Goal: Information Seeking & Learning: Learn about a topic

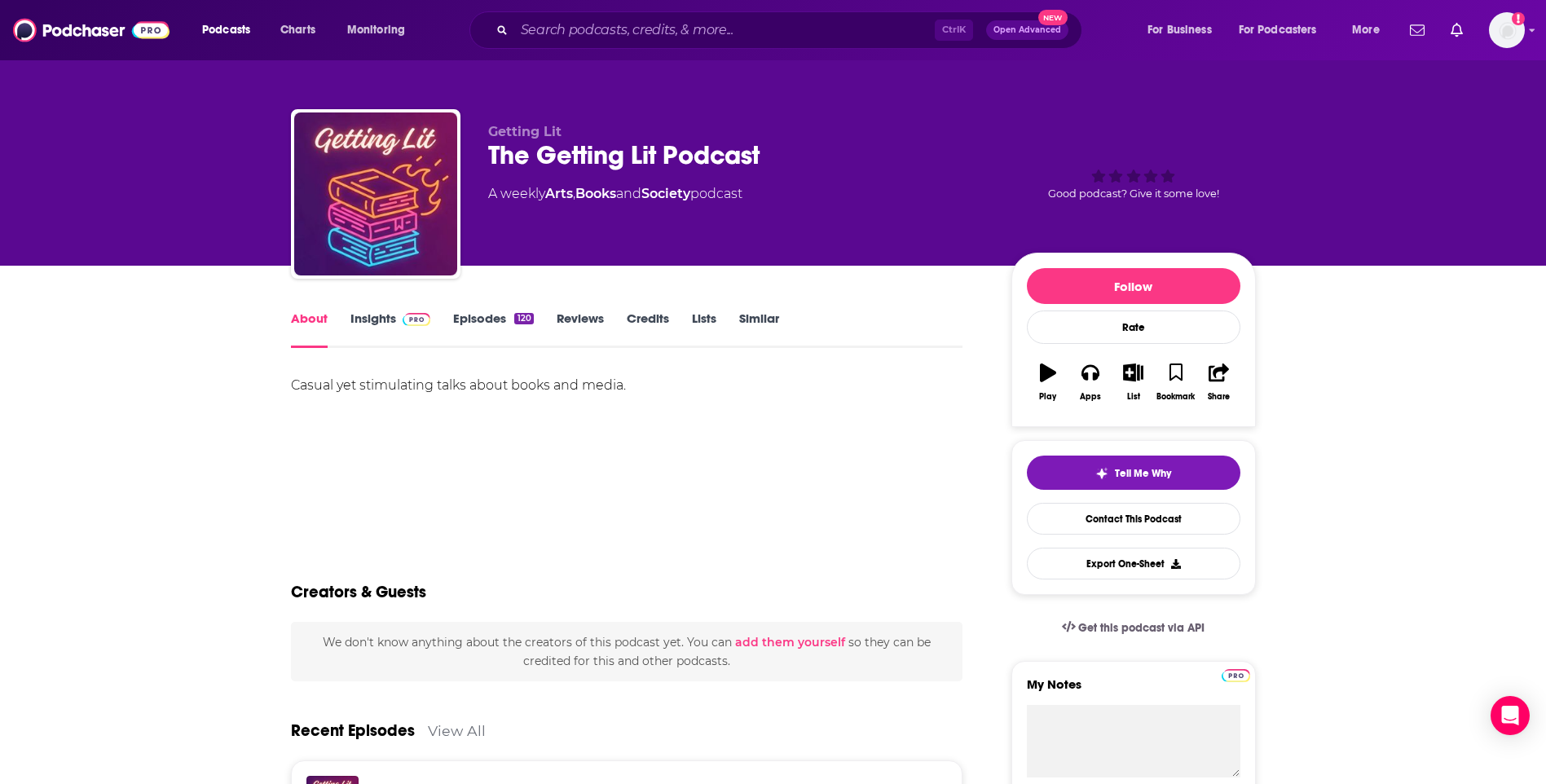
click at [392, 318] on link "Insights" at bounding box center [390, 329] width 80 height 37
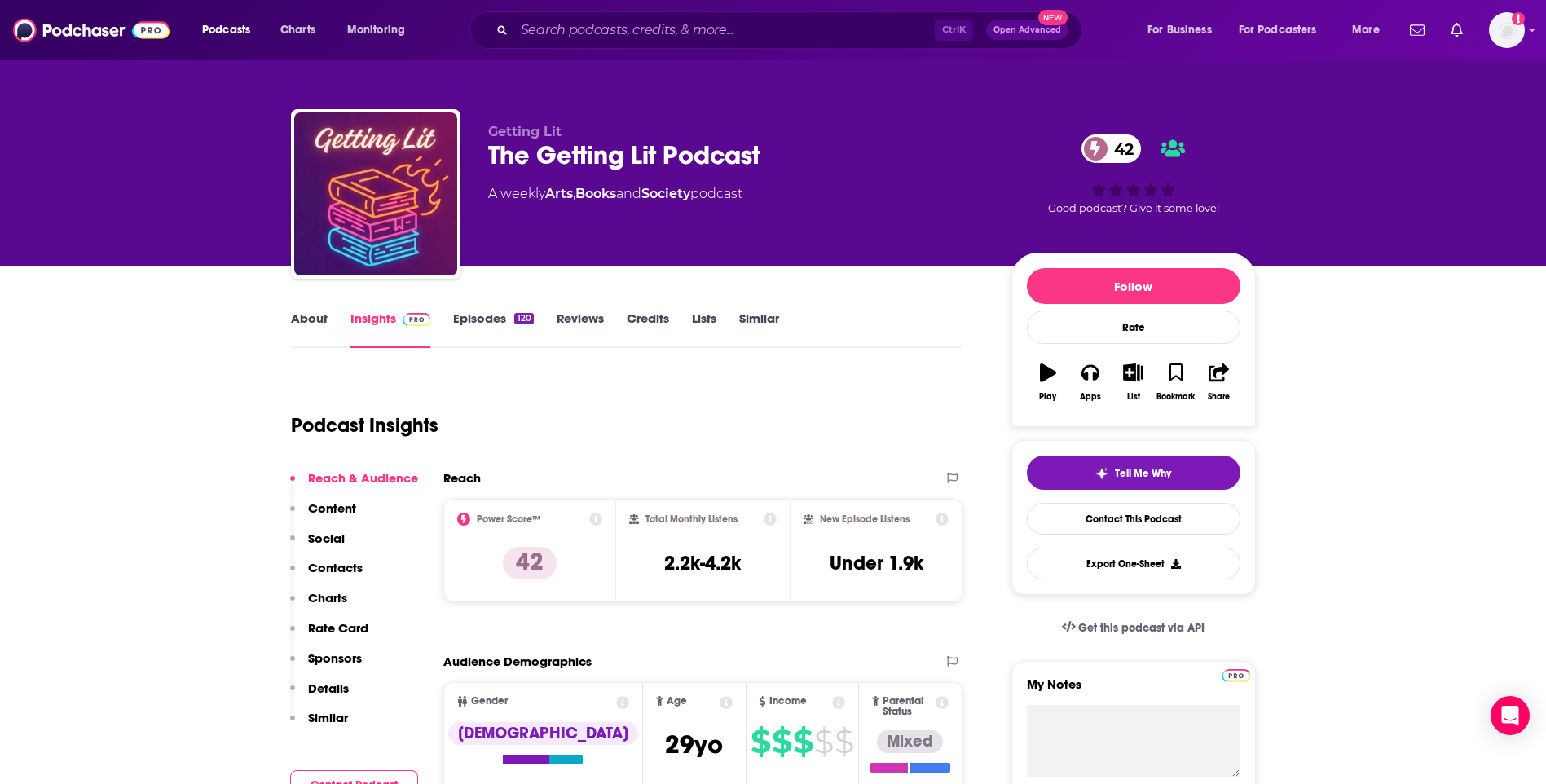
click at [475, 325] on link "Episodes 120" at bounding box center [493, 329] width 79 height 37
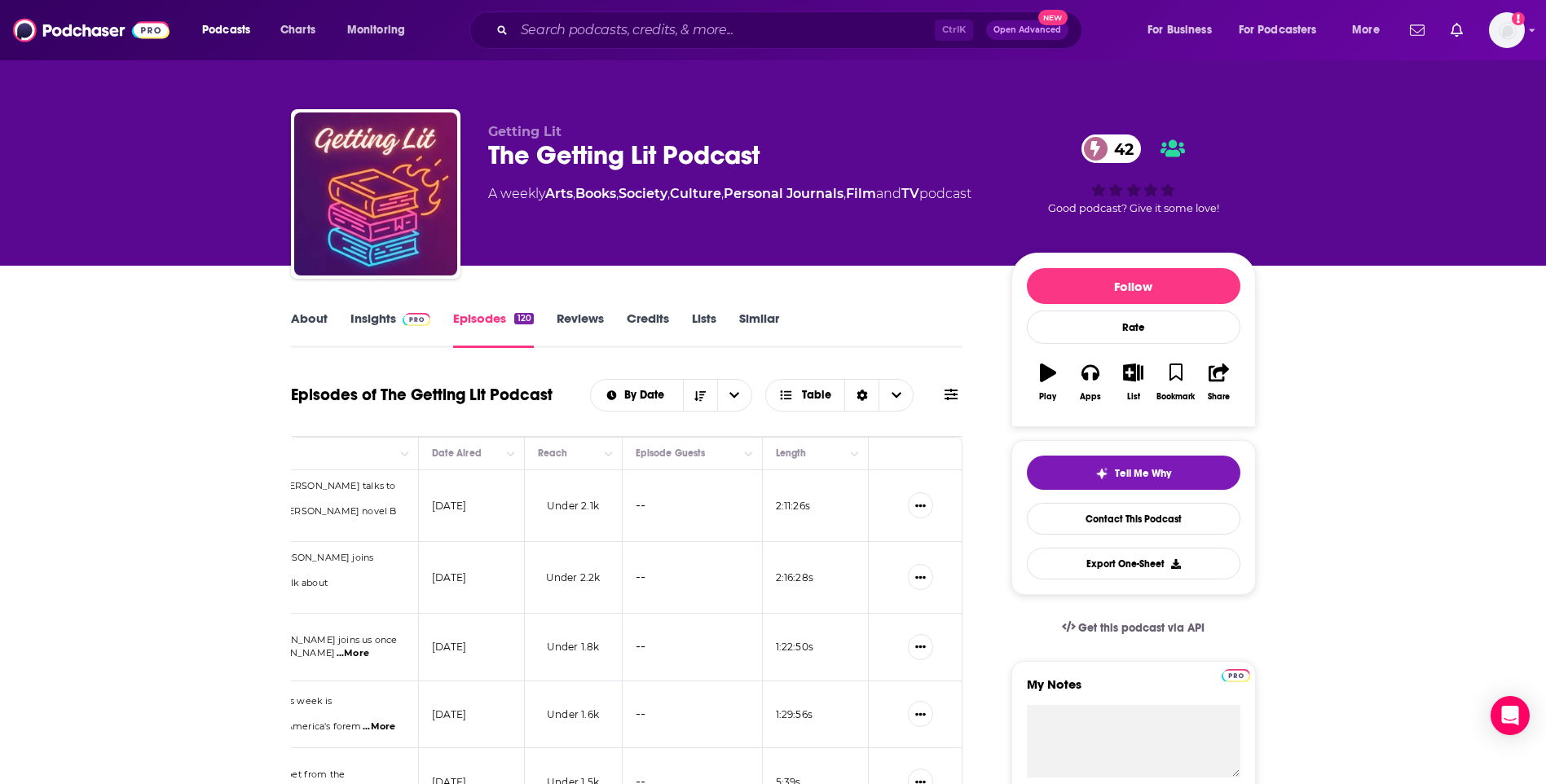
click at [312, 320] on link "About" at bounding box center [309, 329] width 36 height 37
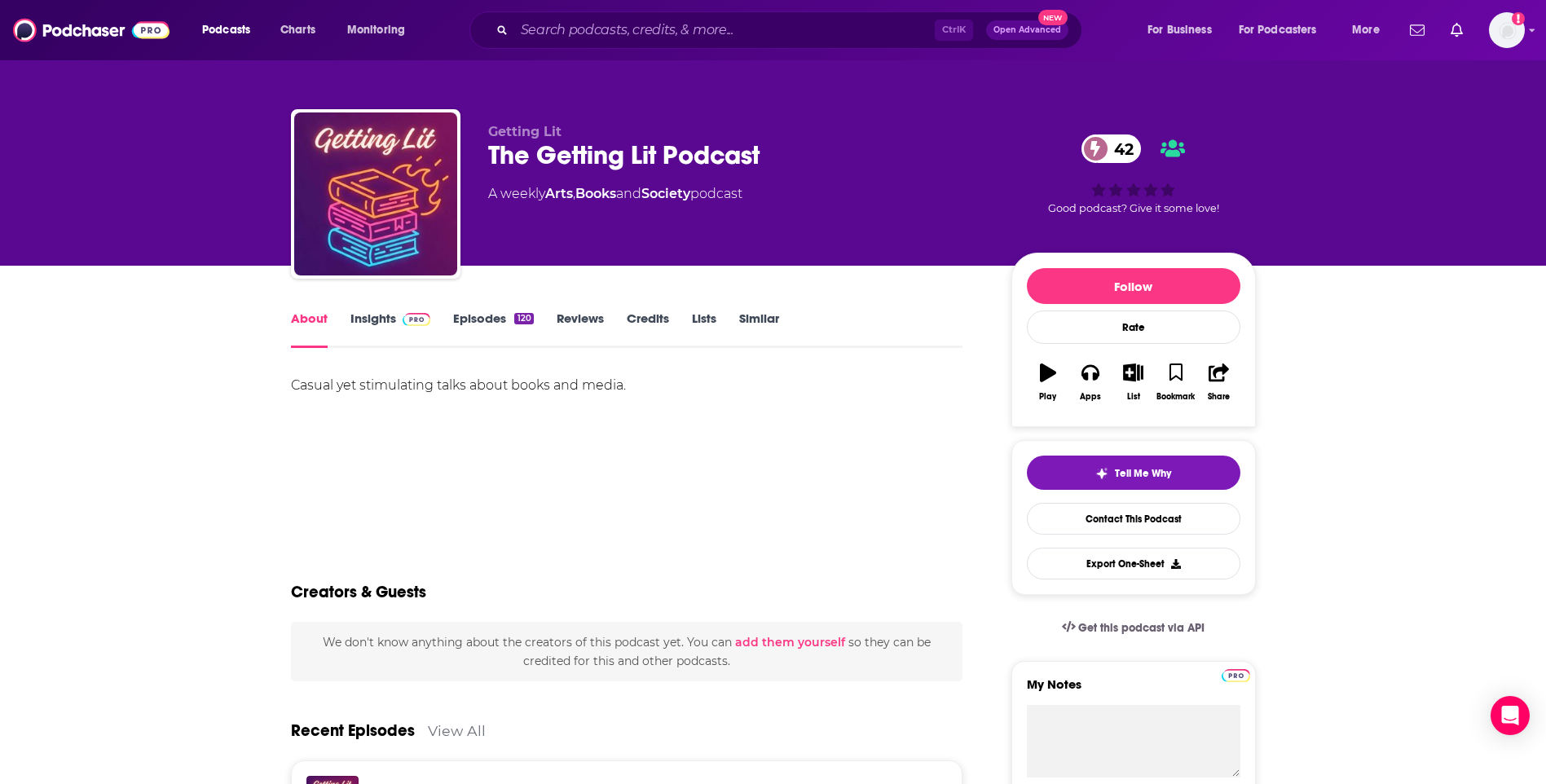
click at [608, 13] on div "Ctrl K Open Advanced New" at bounding box center [776, 30] width 613 height 37
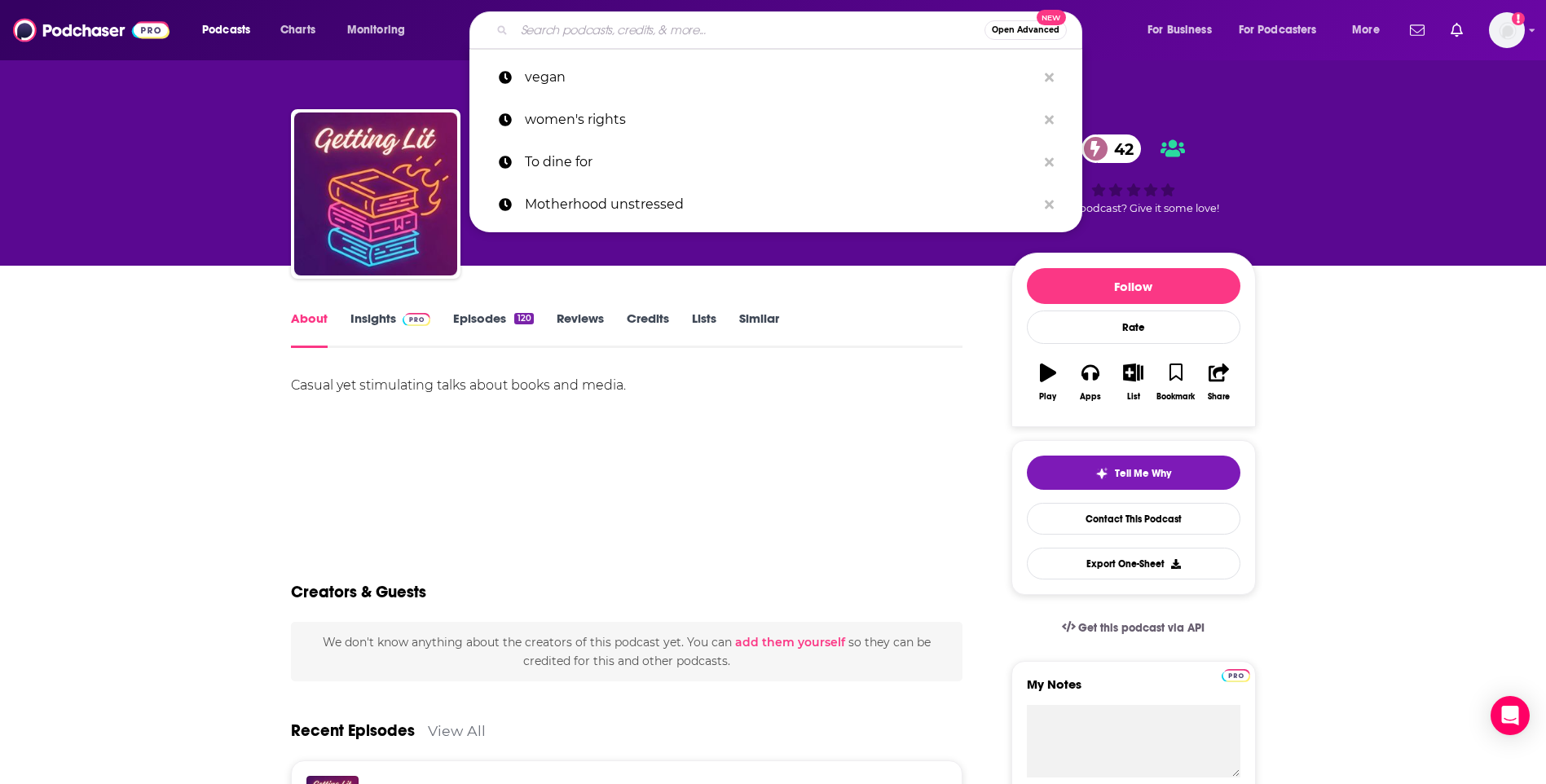
drag, startPoint x: 619, startPoint y: 31, endPoint x: 610, endPoint y: 28, distance: 9.5
click at [619, 31] on input "Search podcasts, credits, & more..." at bounding box center [750, 30] width 471 height 26
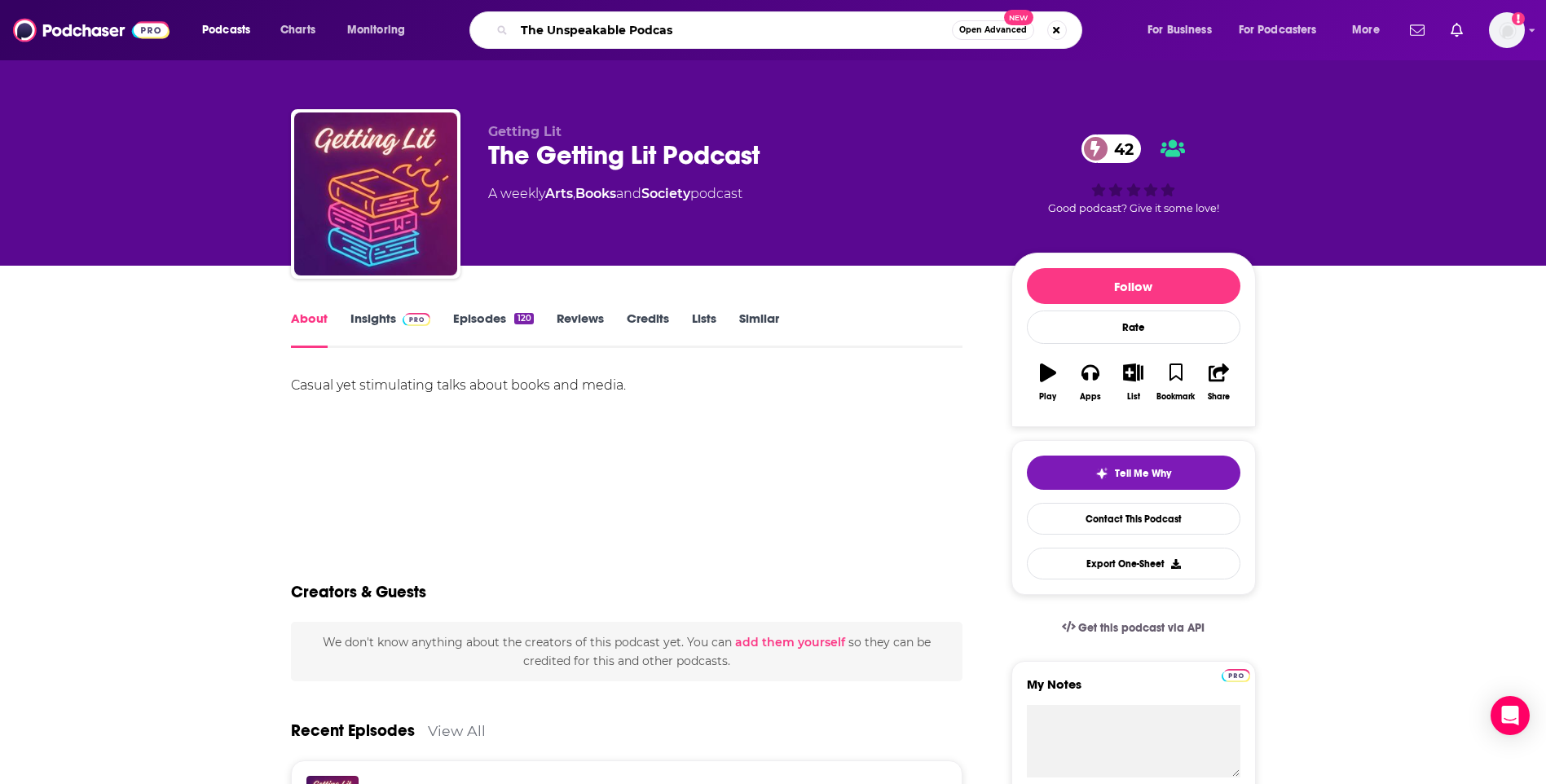
type input "The Unspeakable Podcast"
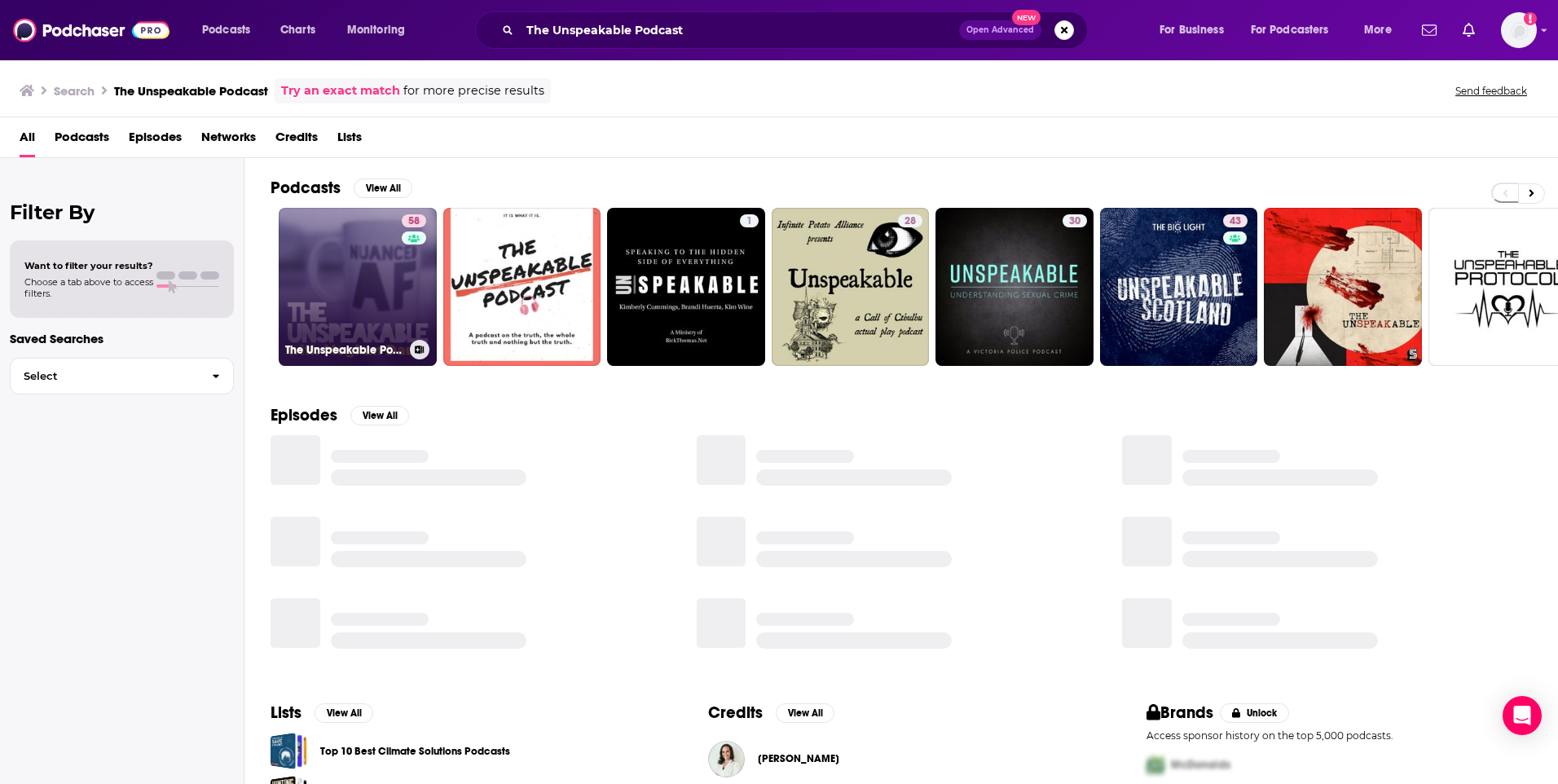
click at [340, 275] on link "58 The Unspeakable Podcast" at bounding box center [357, 286] width 158 height 158
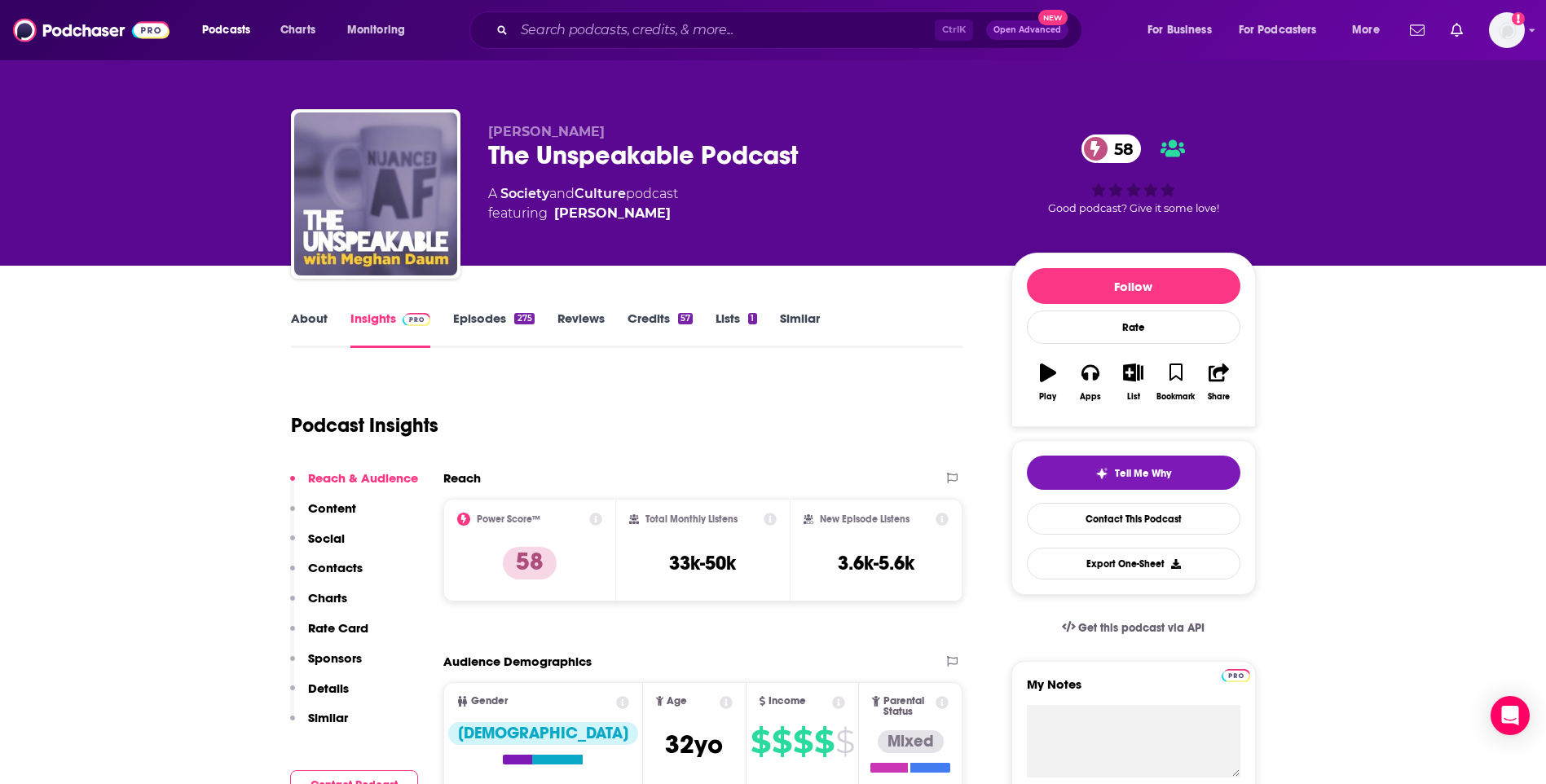
click at [305, 321] on link "About" at bounding box center [309, 329] width 36 height 37
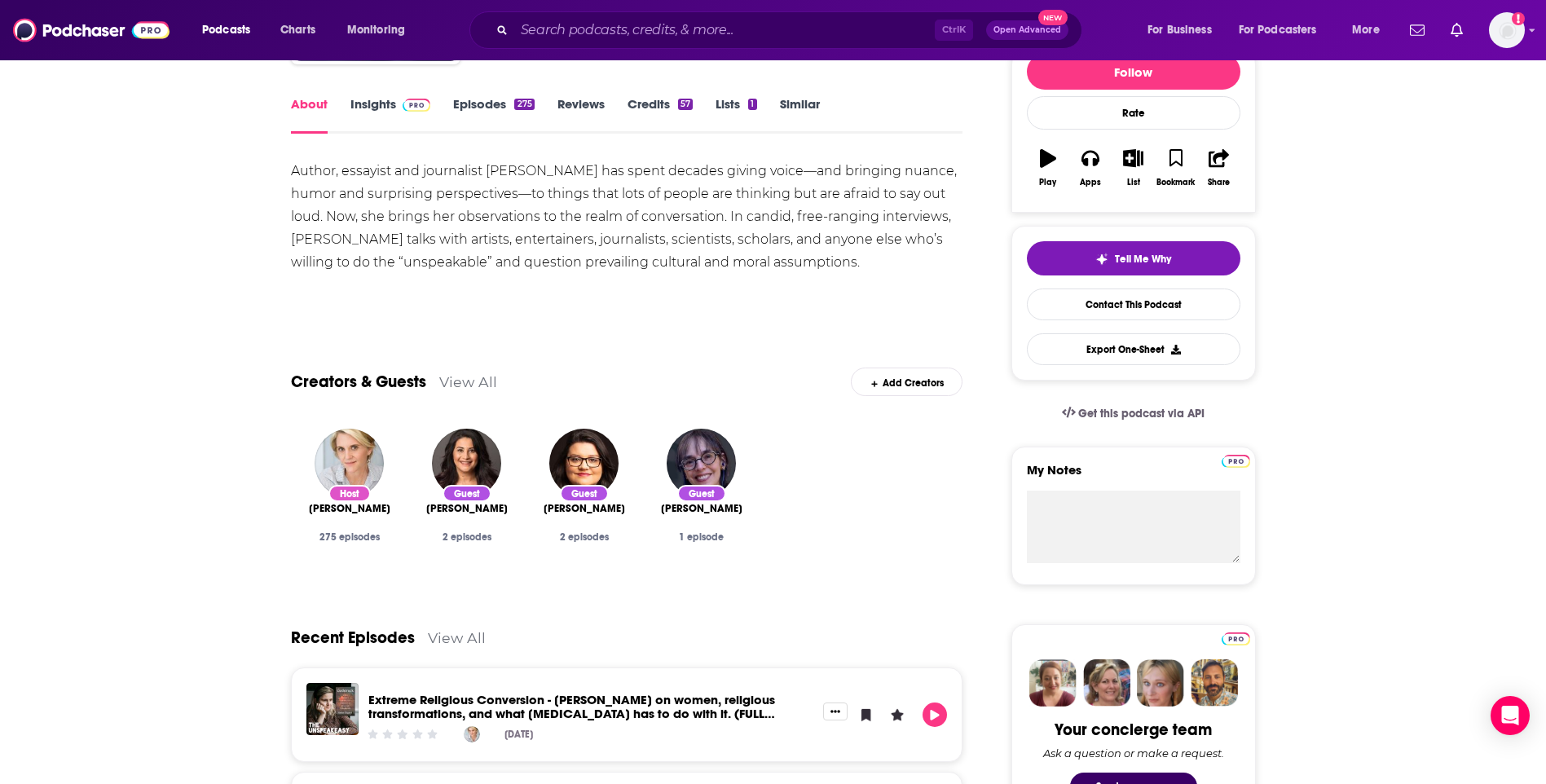
scroll to position [407, 0]
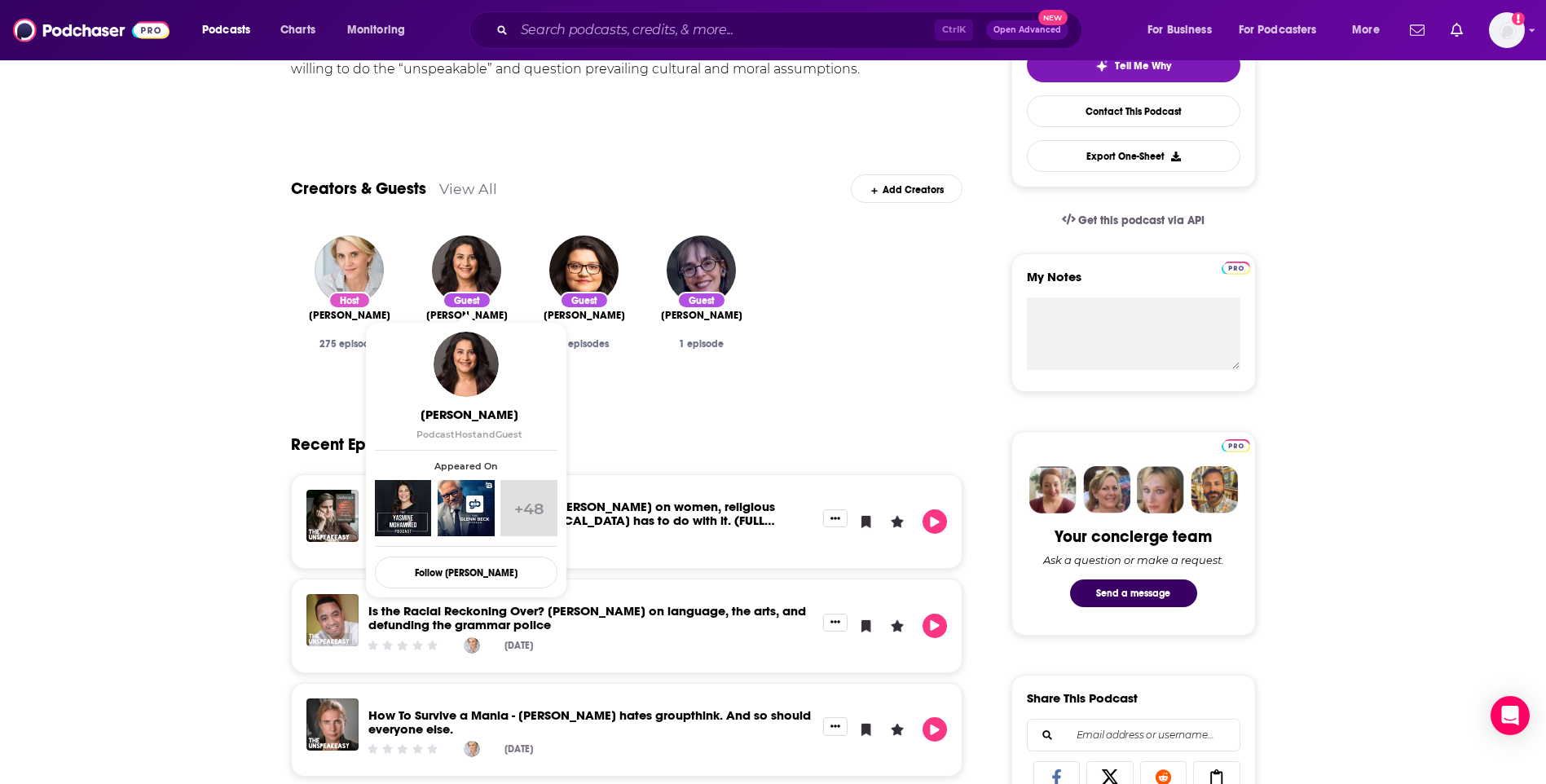
click at [347, 312] on span "[PERSON_NAME]" at bounding box center [349, 316] width 81 height 13
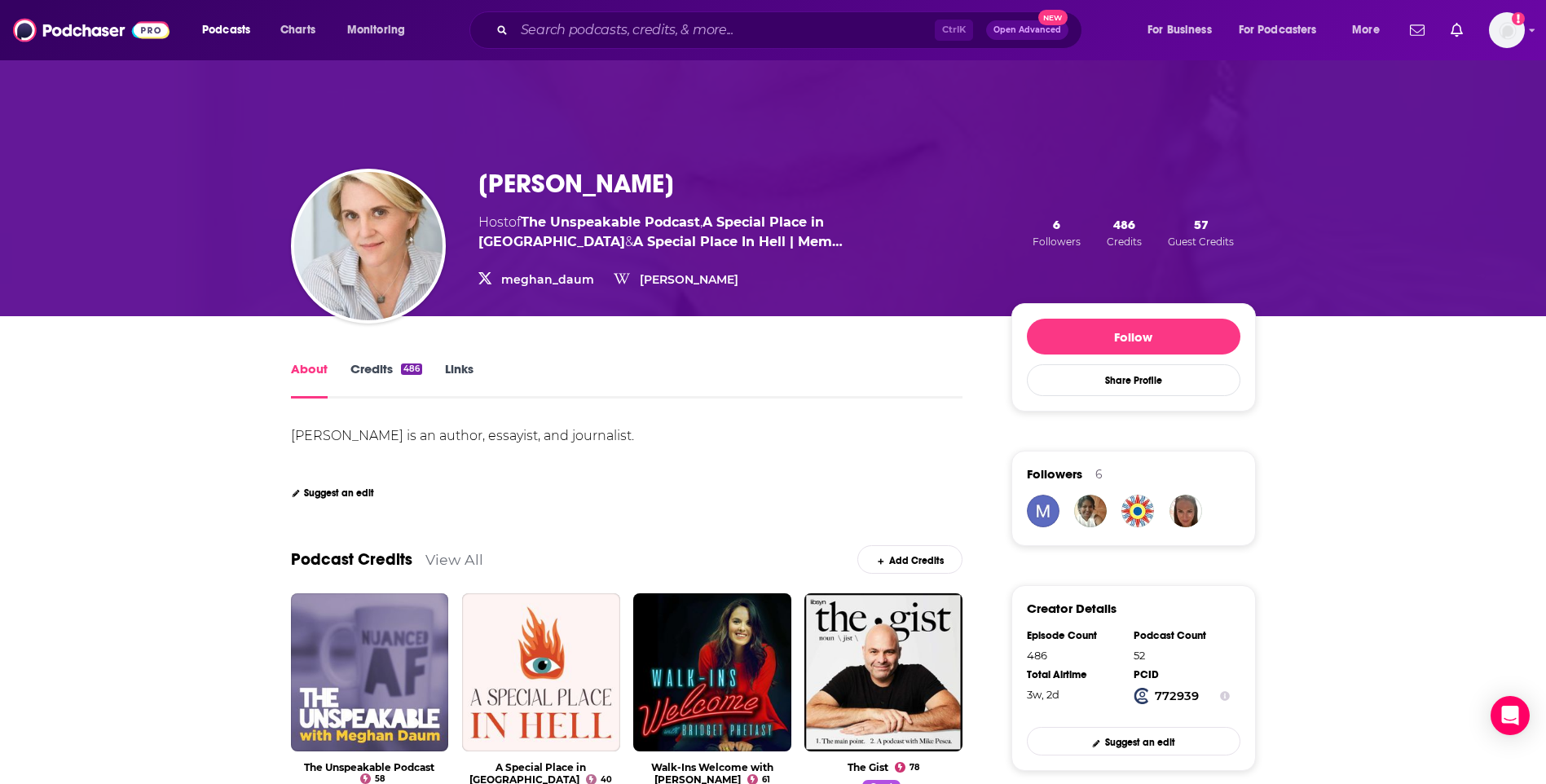
scroll to position [81, 0]
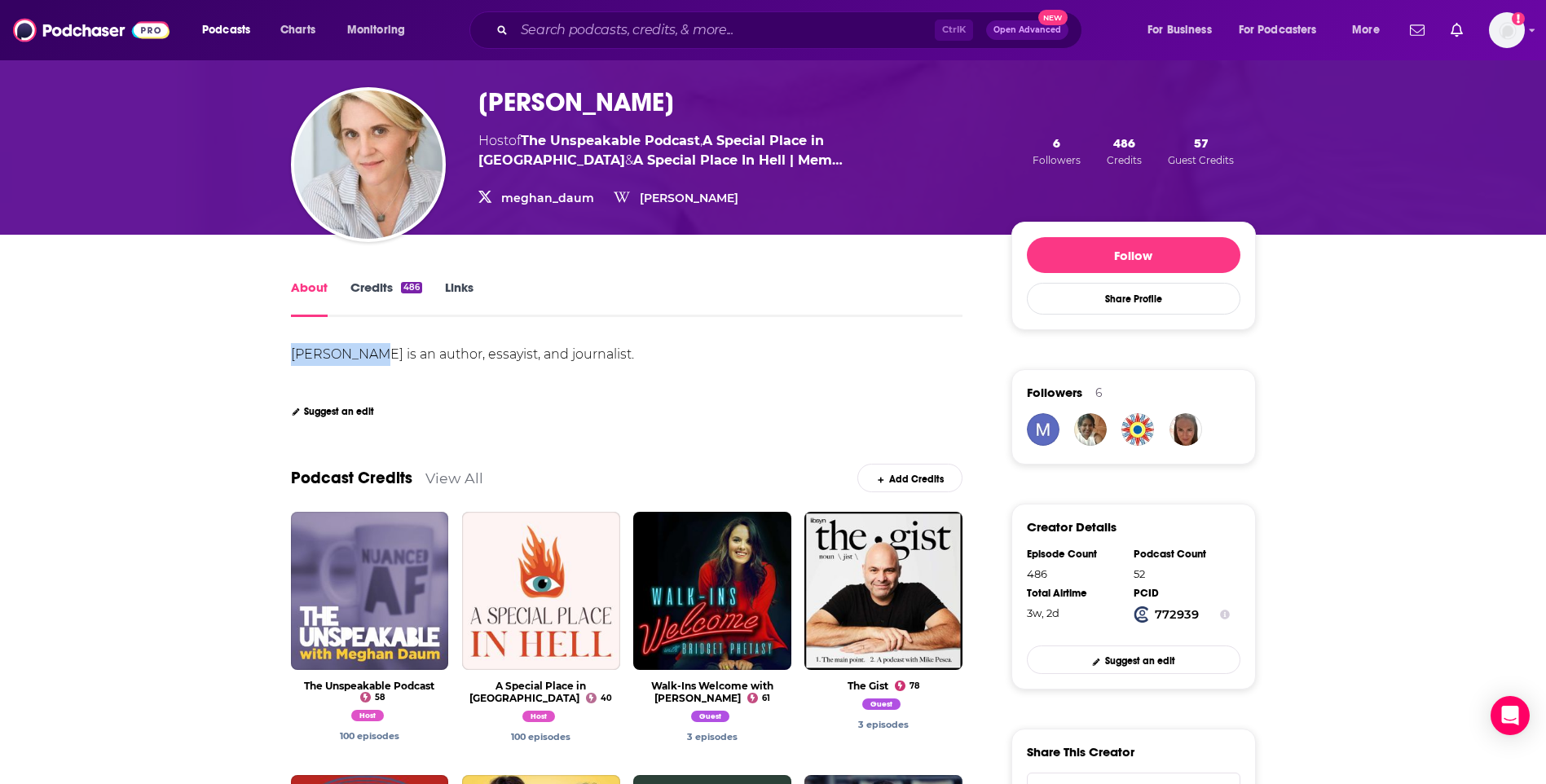
drag, startPoint x: 289, startPoint y: 350, endPoint x: 385, endPoint y: 354, distance: 96.1
copy div "[PERSON_NAME]"
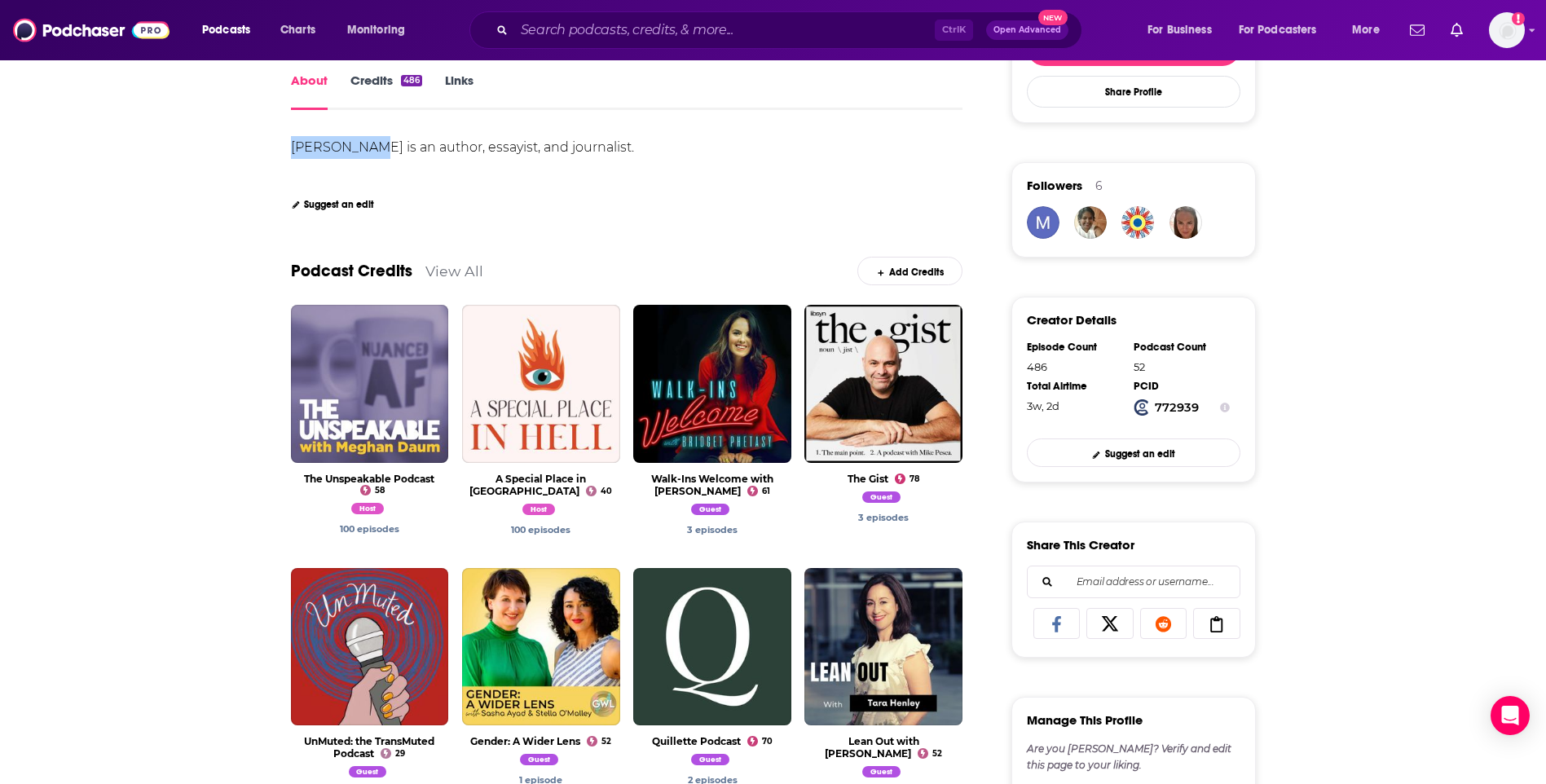
scroll to position [326, 0]
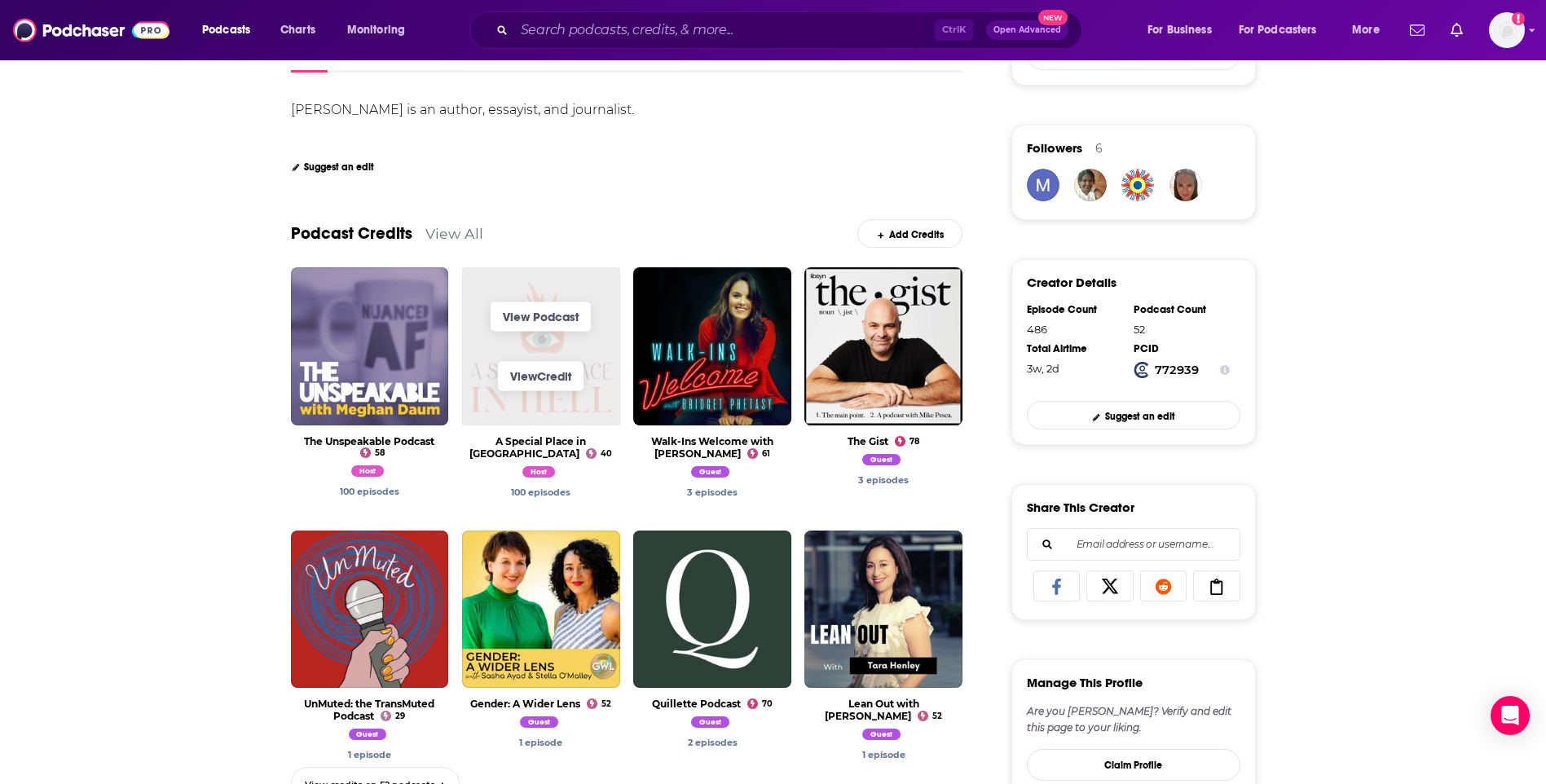
click at [515, 360] on span "View Credit" at bounding box center [541, 376] width 158 height 59
click at [523, 315] on link "View Podcast" at bounding box center [541, 316] width 100 height 30
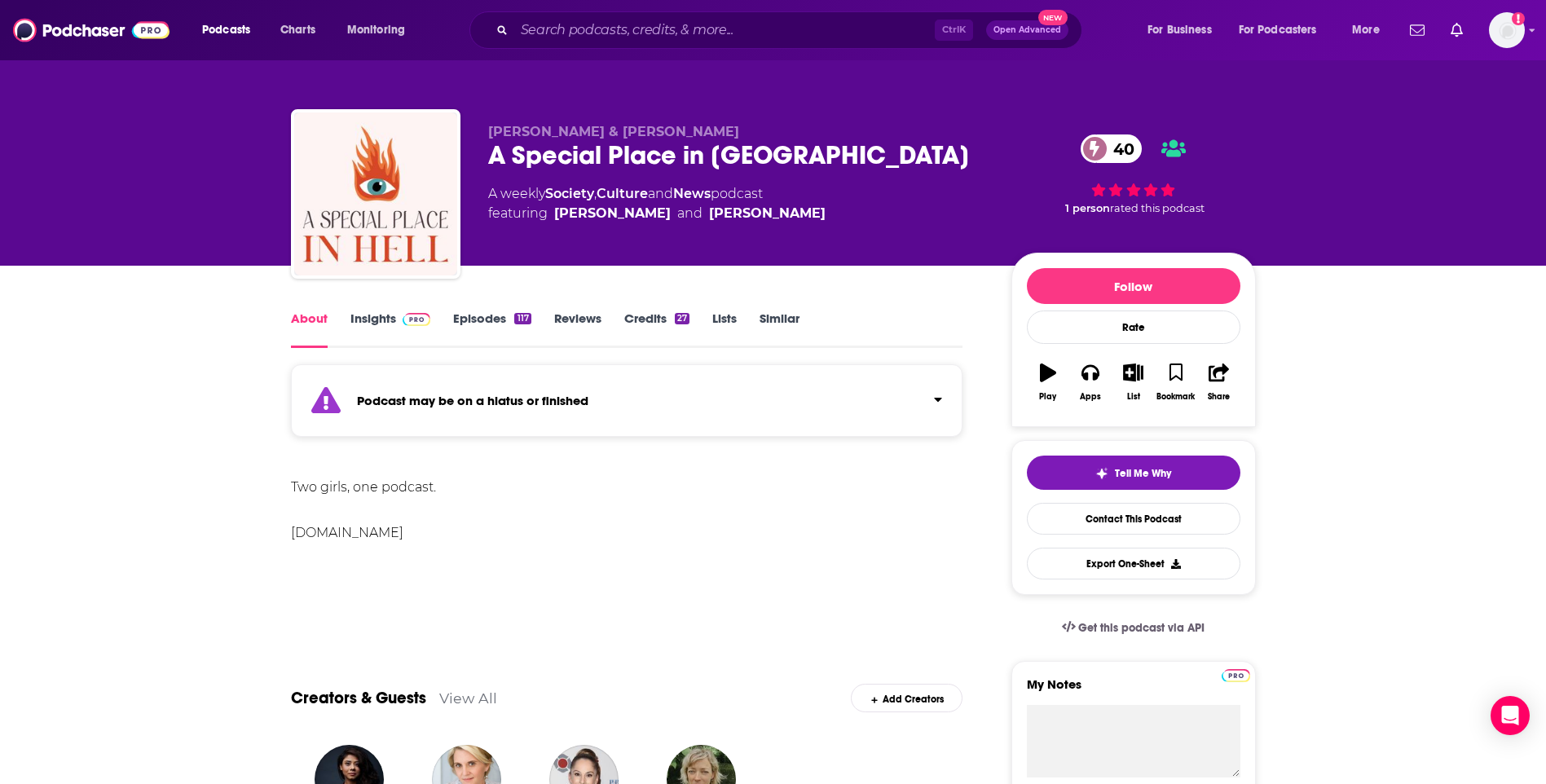
drag, startPoint x: 285, startPoint y: 532, endPoint x: 563, endPoint y: 543, distance: 278.2
copy div "[DOMAIN_NAME]"
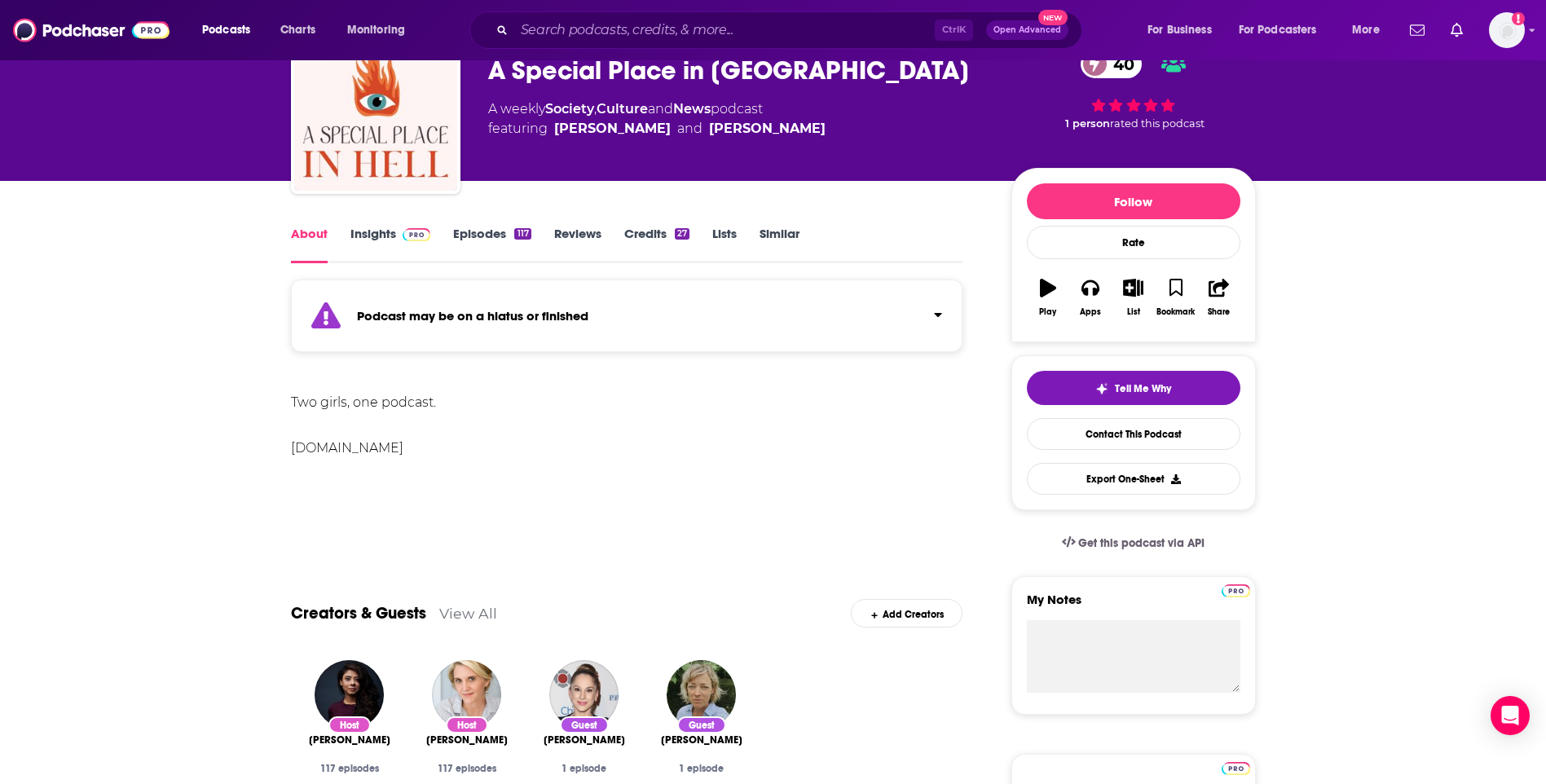
scroll to position [163, 0]
